Goal: Find specific fact

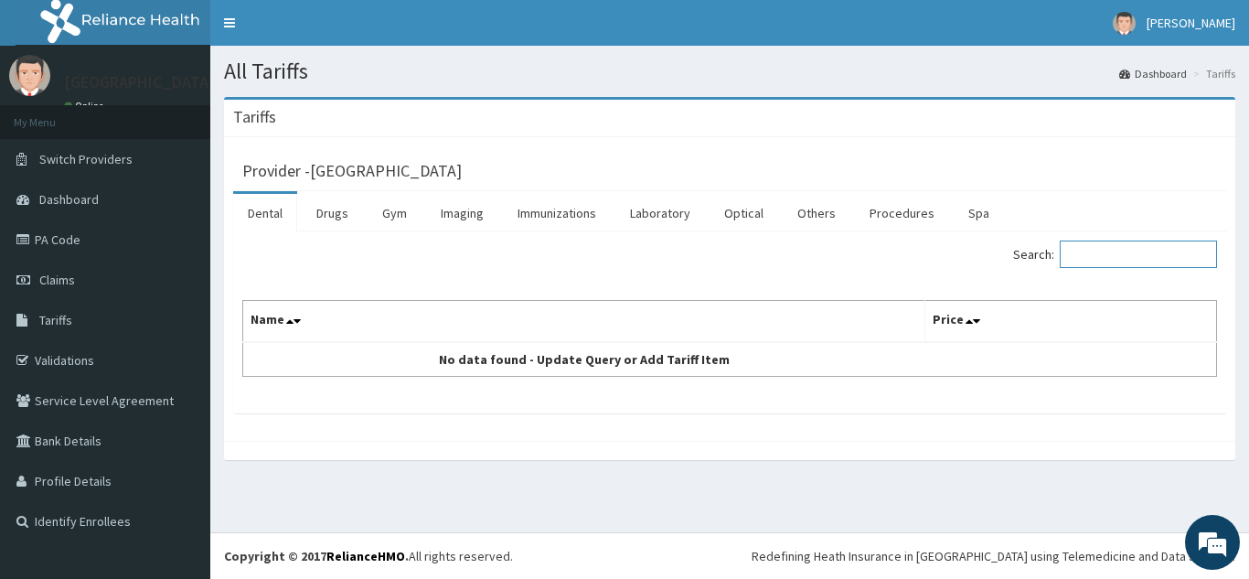
click at [1140, 257] on input "Search:" at bounding box center [1138, 254] width 157 height 27
click at [1119, 255] on input "TA" at bounding box center [1138, 254] width 157 height 27
type input "TAM"
click at [329, 216] on link "Drugs" at bounding box center [332, 213] width 61 height 38
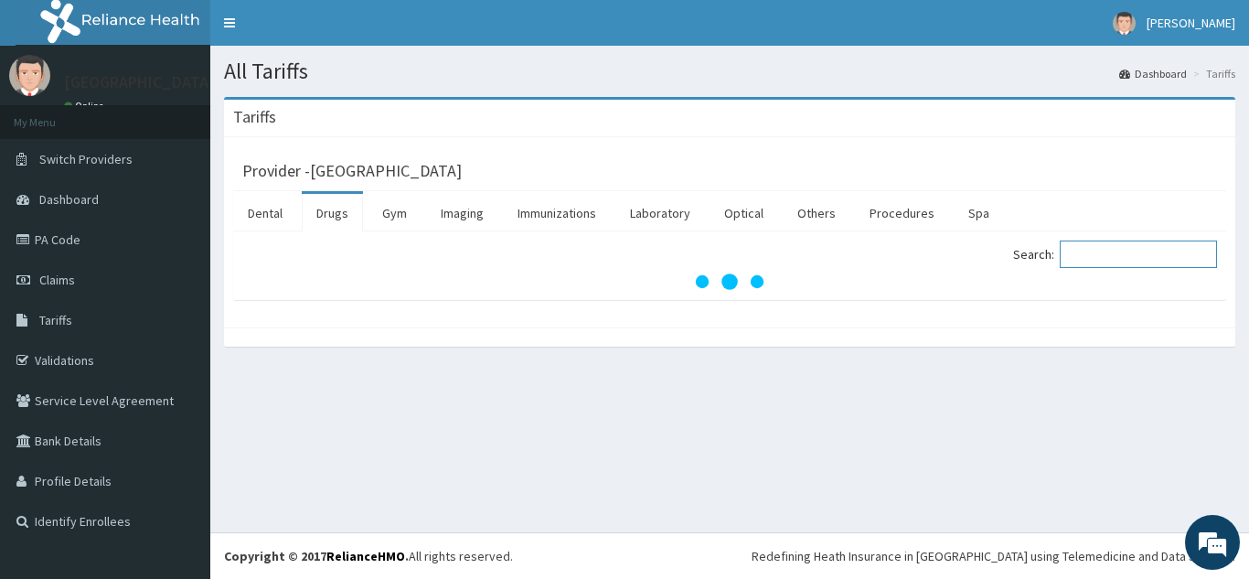
click at [1102, 262] on input "Search:" at bounding box center [1138, 254] width 157 height 27
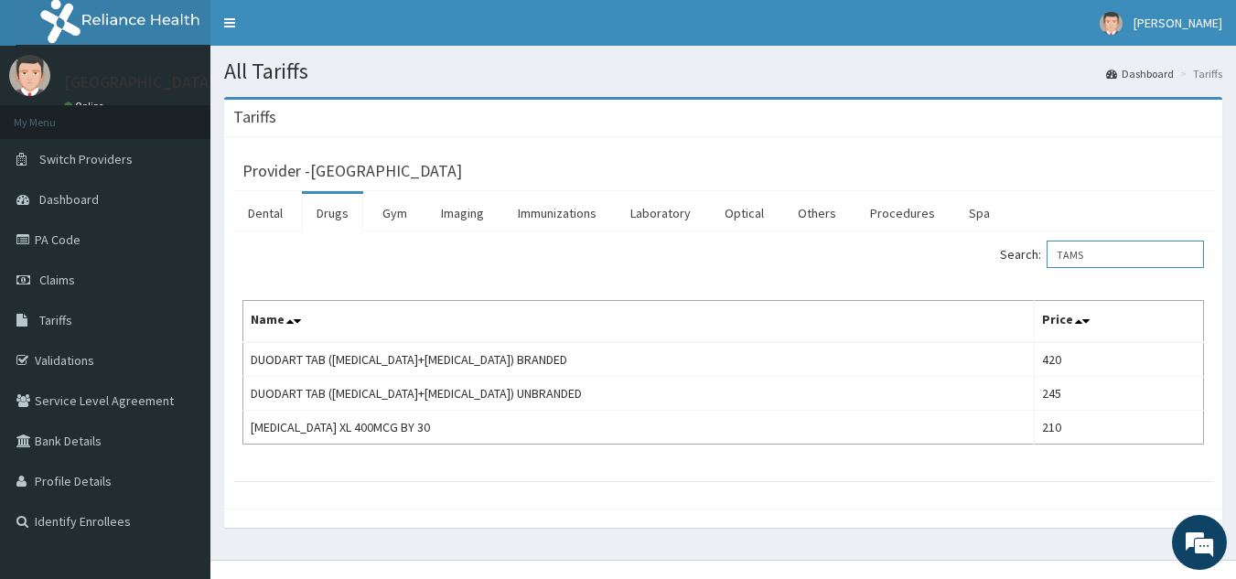
type input "TAMS"
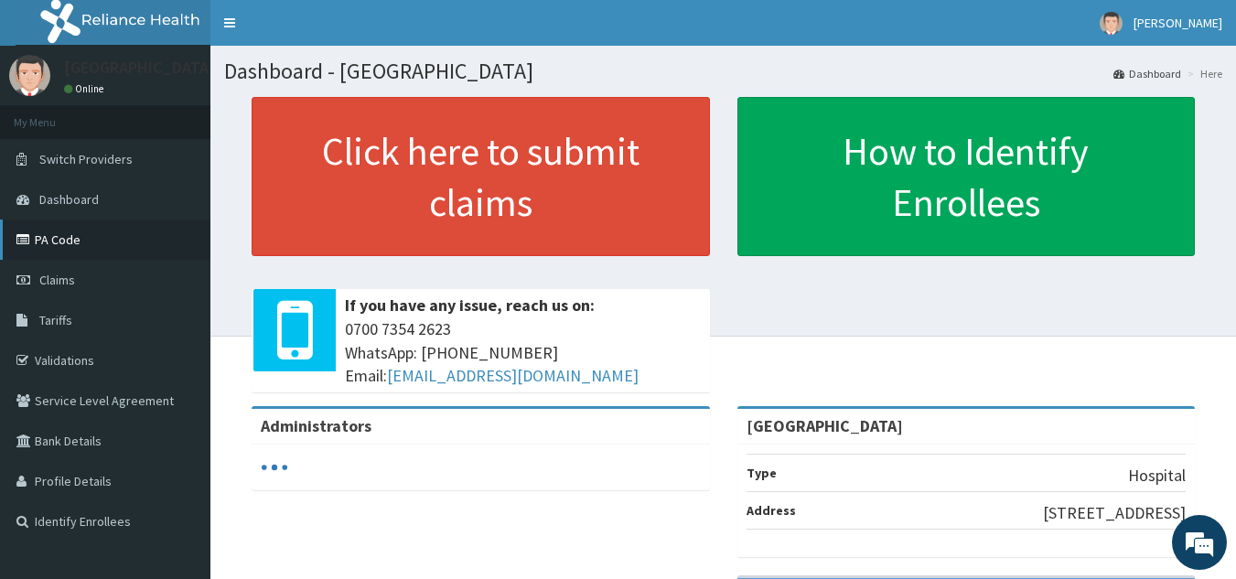
click at [66, 249] on link "PA Code" at bounding box center [105, 239] width 210 height 40
